Goal: Check status: Check status

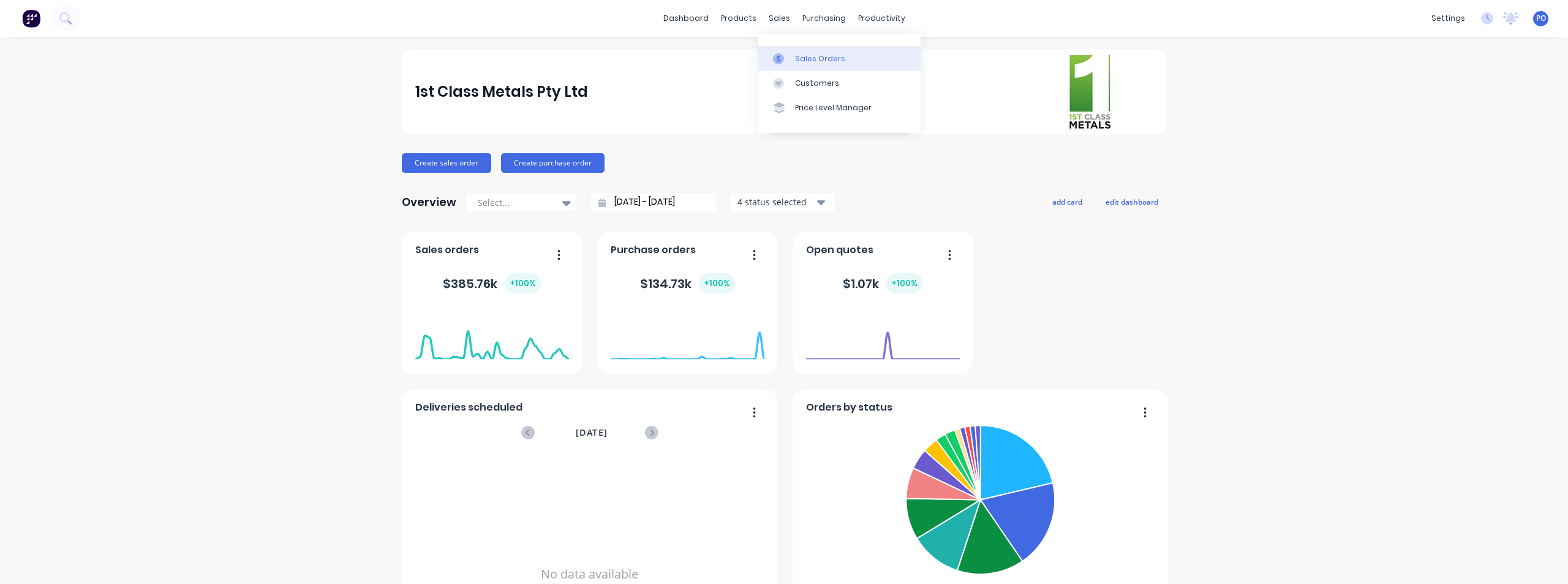
click at [795, 60] on div "Sales Orders" at bounding box center [820, 59] width 50 height 11
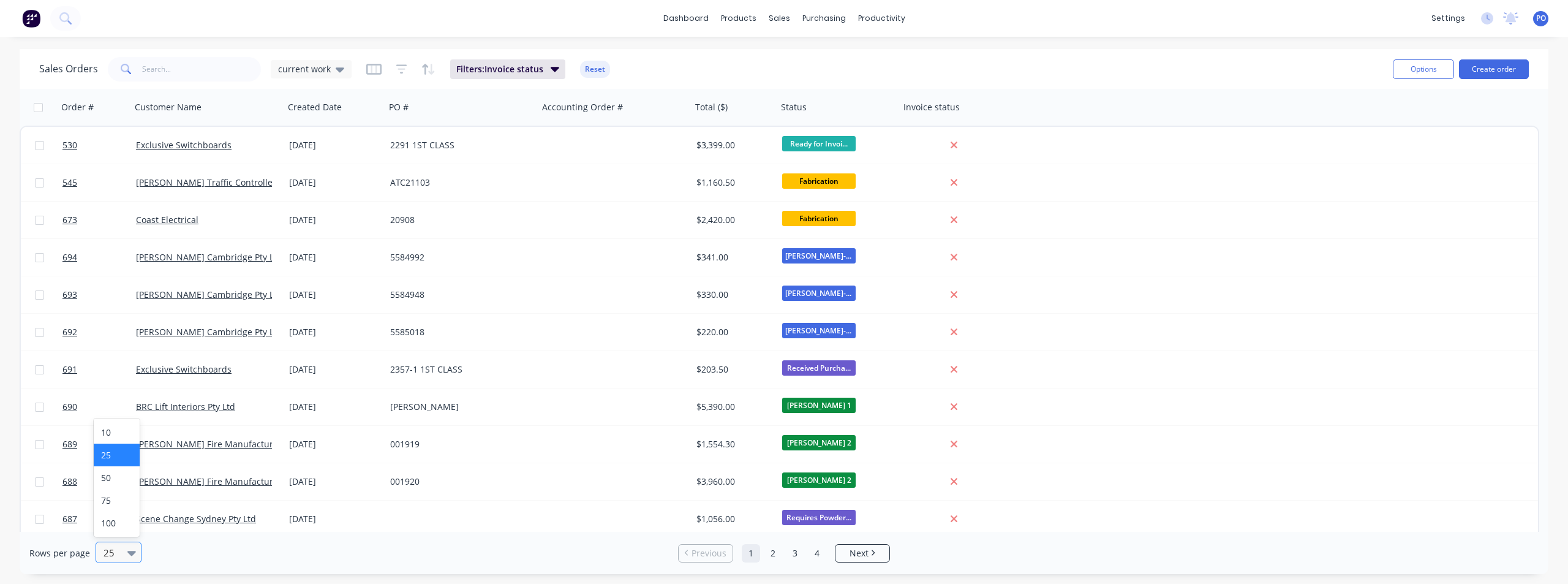
click at [125, 551] on div "25" at bounding box center [113, 552] width 29 height 20
drag, startPoint x: 125, startPoint y: 519, endPoint x: 126, endPoint y: 513, distance: 6.1
click at [125, 520] on div "100" at bounding box center [117, 523] width 46 height 23
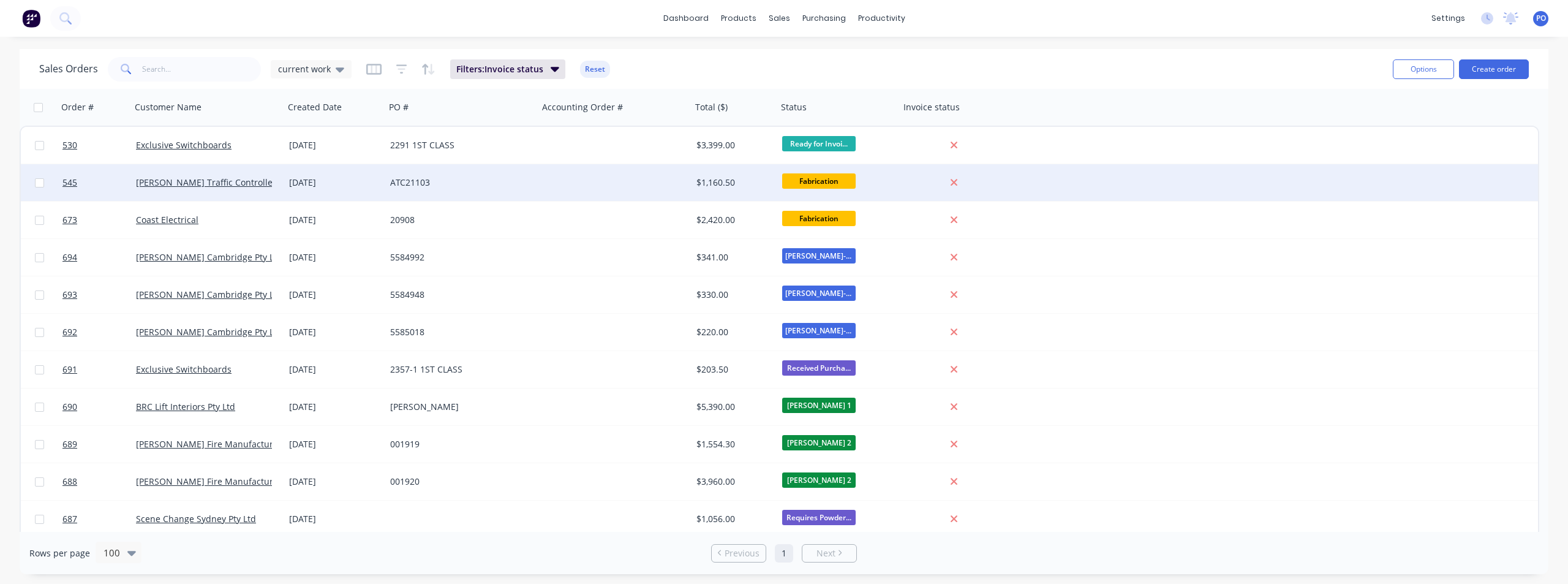
click at [265, 187] on div "[PERSON_NAME] Traffic Controllers" at bounding box center [204, 183] width 136 height 12
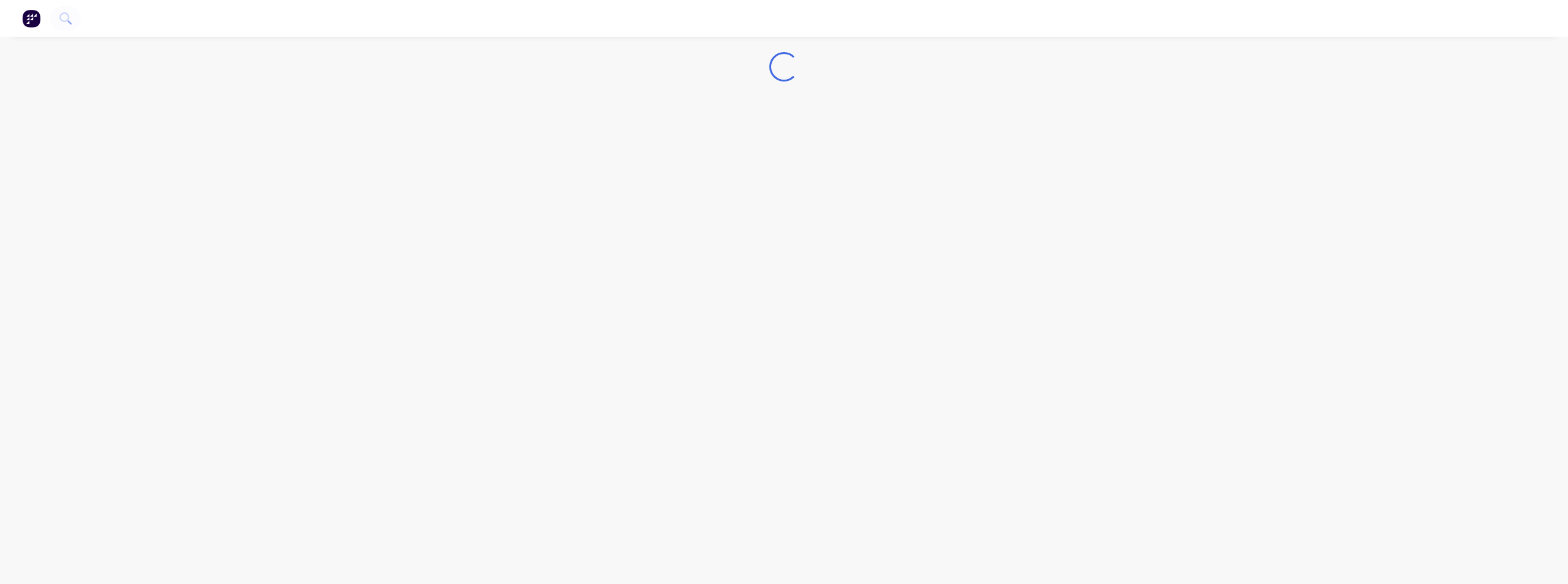
click at [265, 187] on div "Loading..." at bounding box center [784, 292] width 1568 height 584
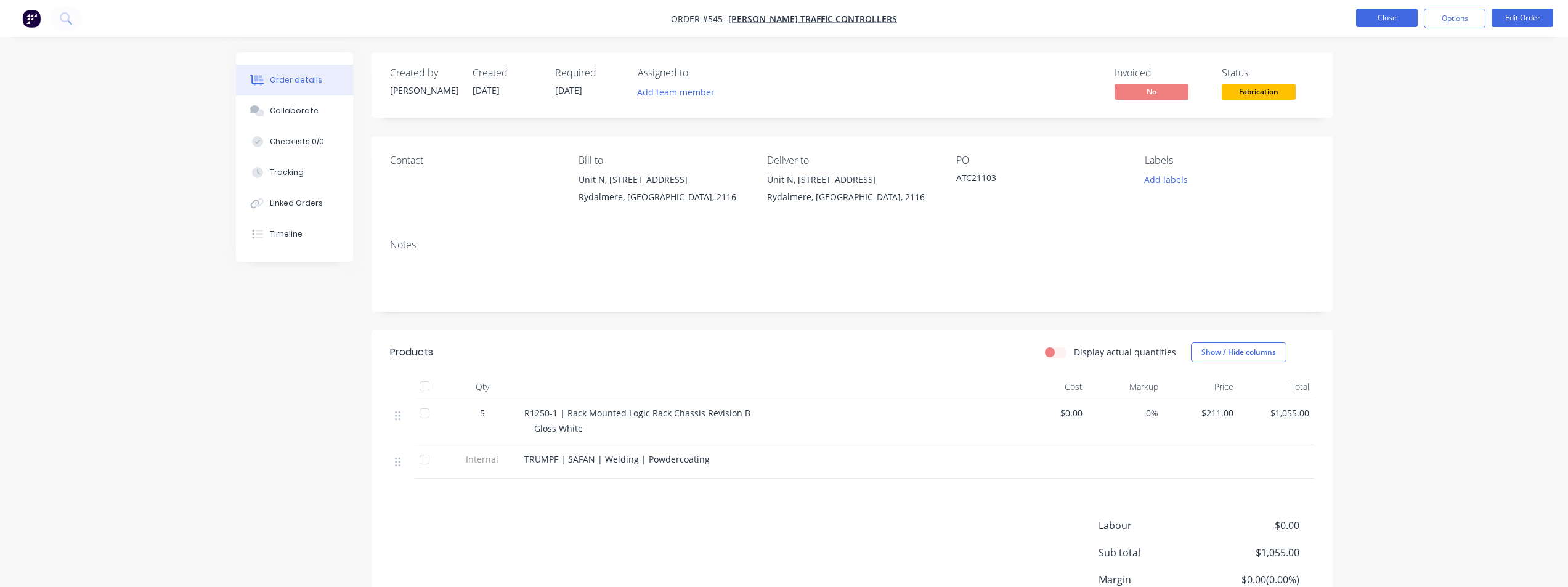
click at [1398, 23] on button "Close" at bounding box center [1387, 18] width 61 height 19
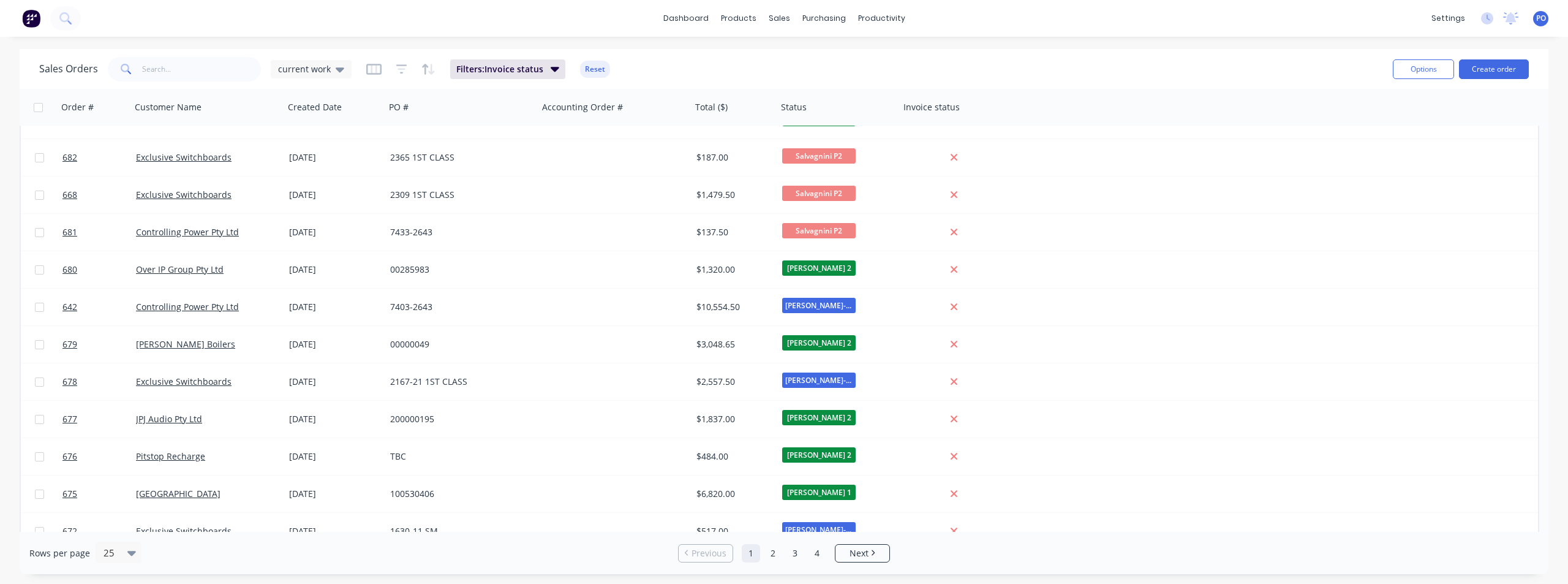
scroll to position [528, 0]
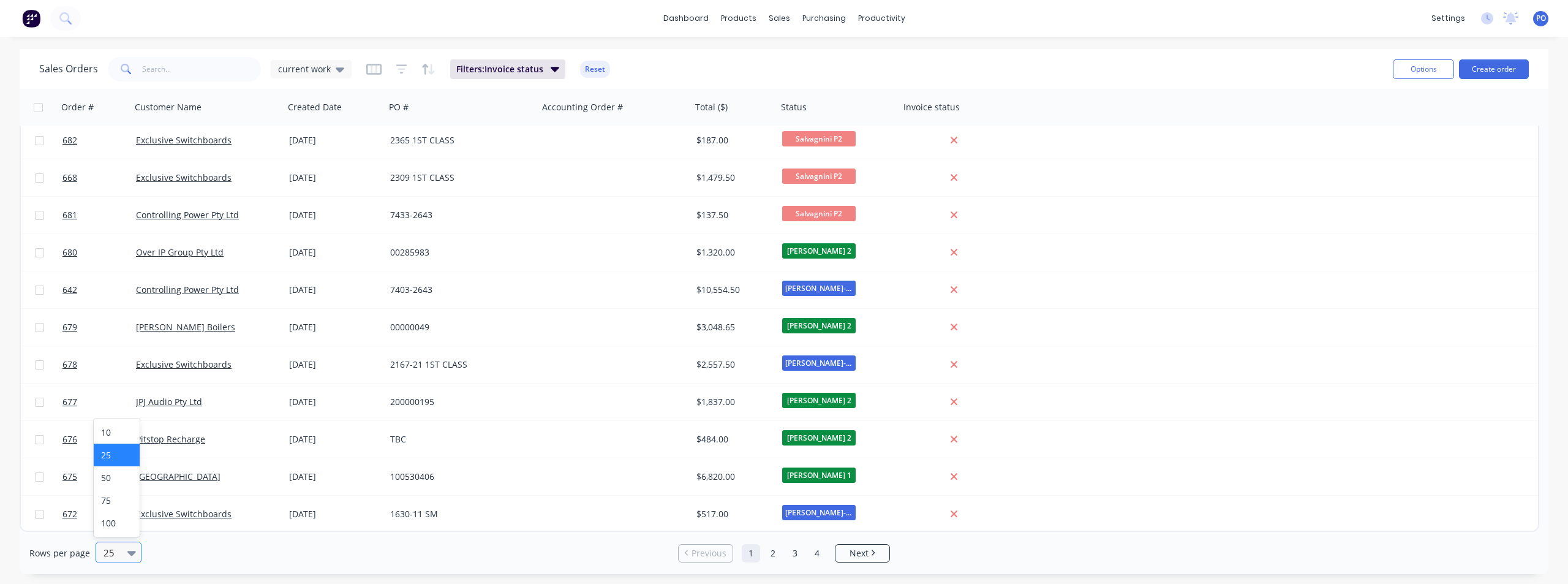
click at [128, 553] on icon at bounding box center [131, 553] width 9 height 5
click at [120, 527] on div "100" at bounding box center [117, 523] width 46 height 23
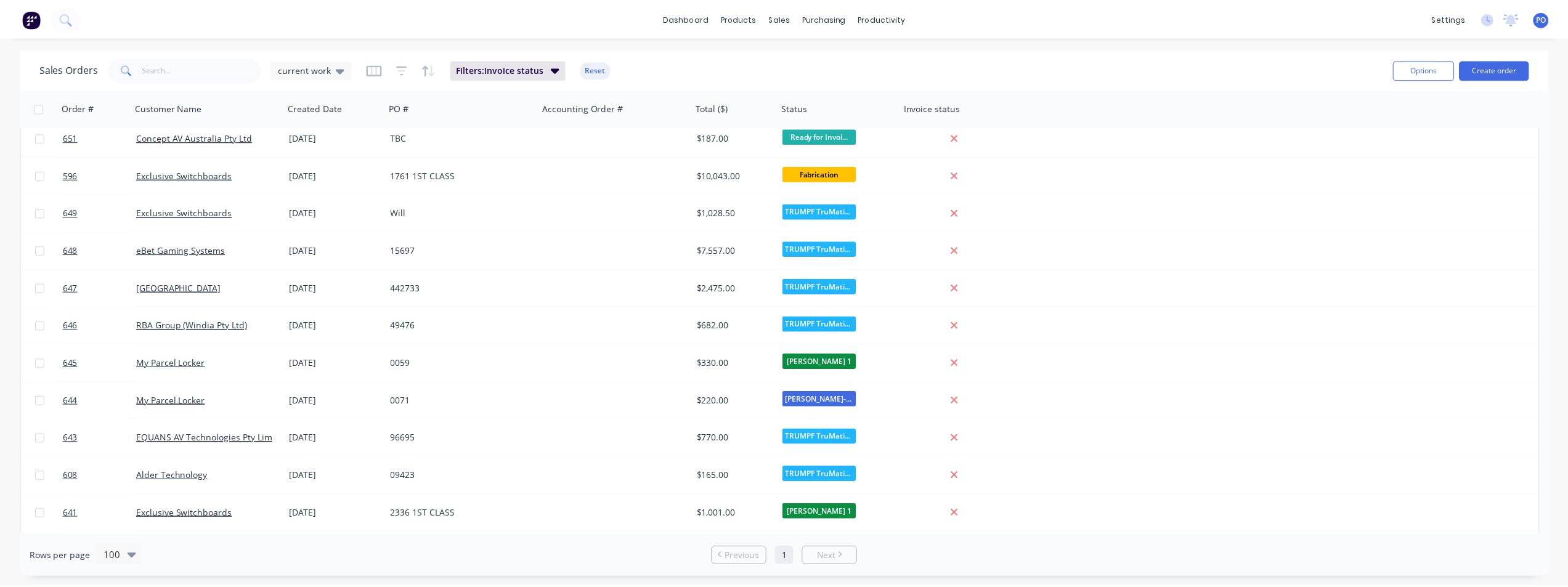
scroll to position [1539, 0]
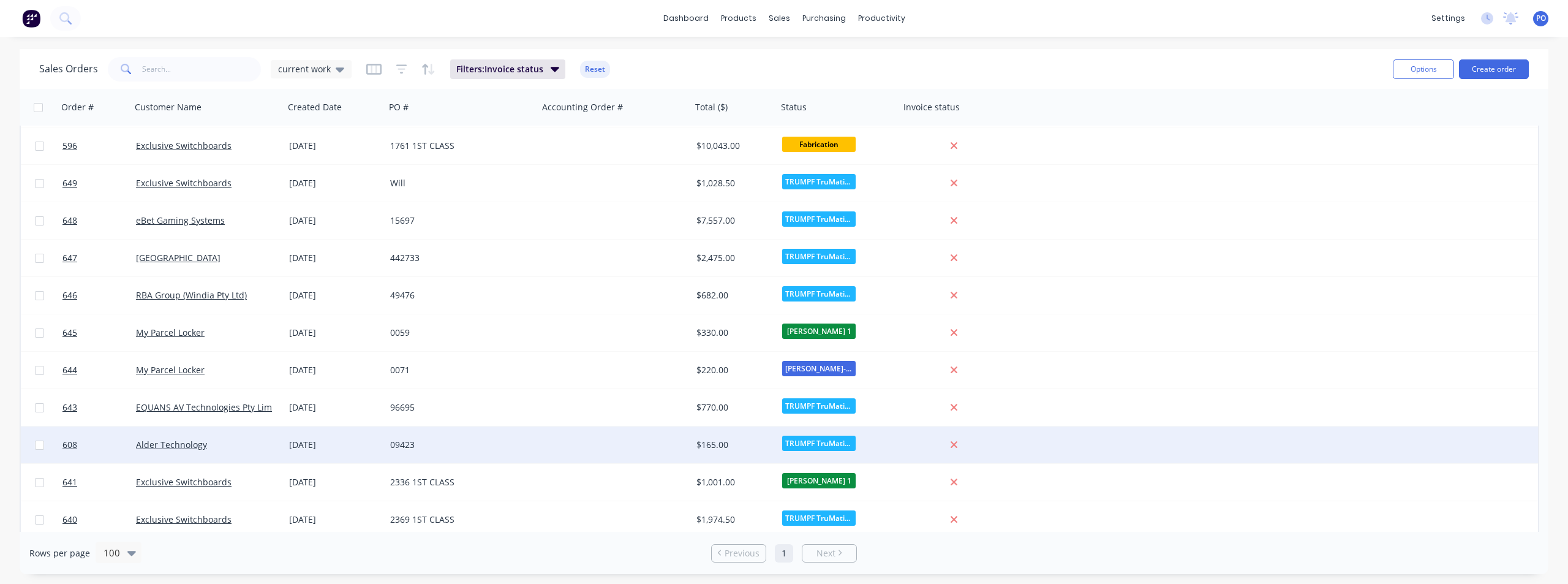
click at [328, 448] on div "[DATE]" at bounding box center [335, 444] width 91 height 12
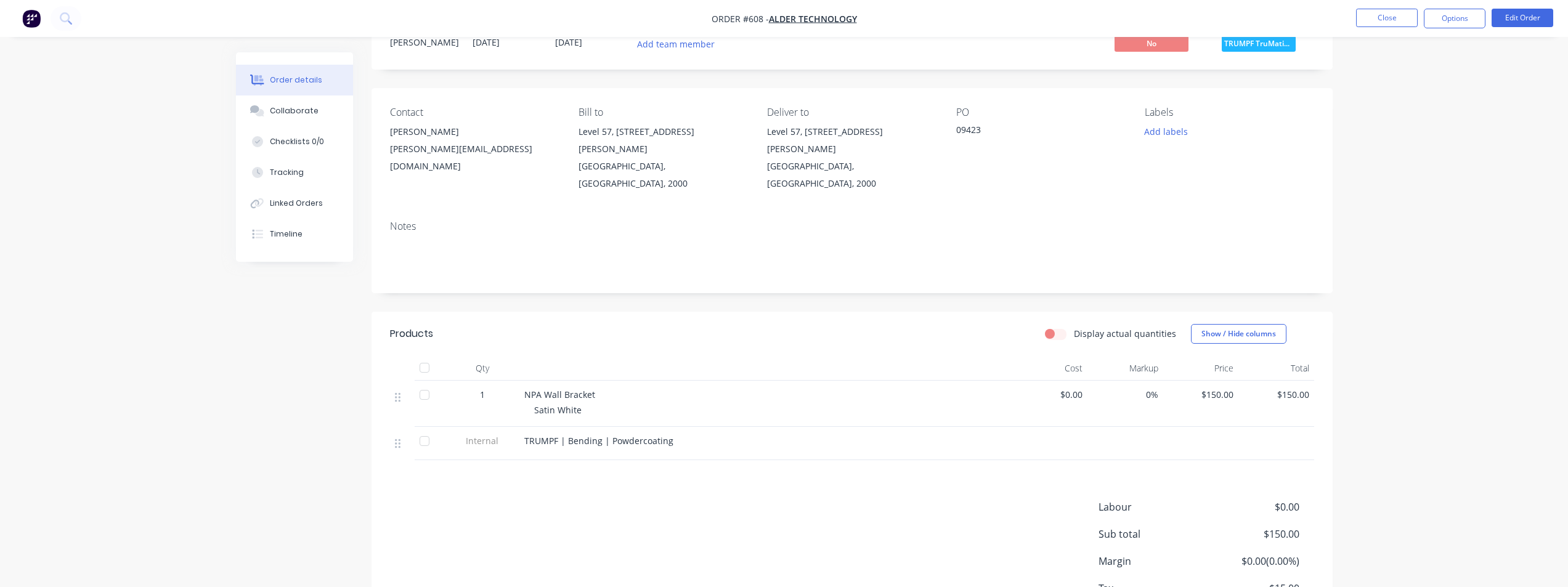
scroll to position [61, 0]
